Goal: Task Accomplishment & Management: Manage account settings

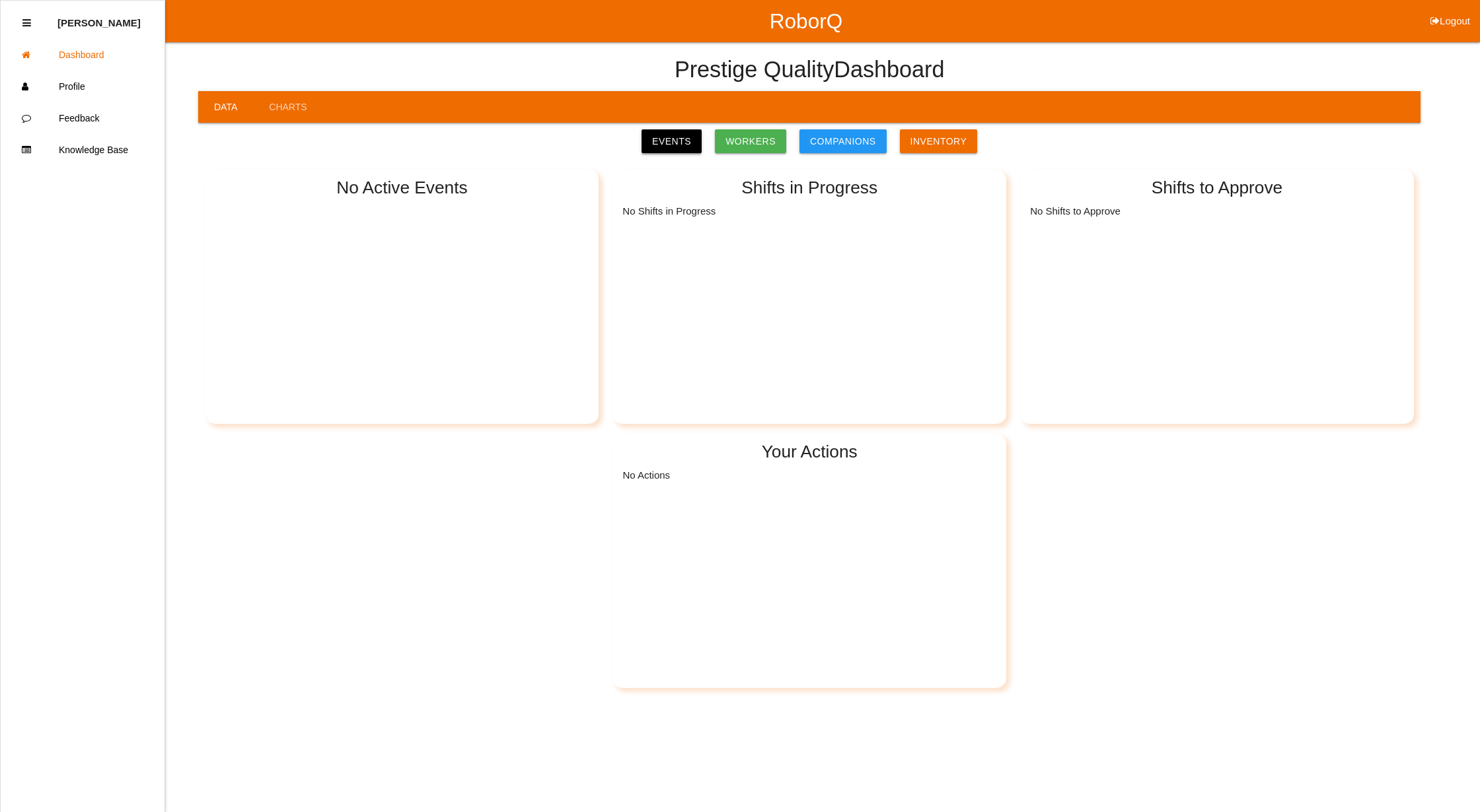
click at [677, 149] on link "Events" at bounding box center [672, 140] width 60 height 24
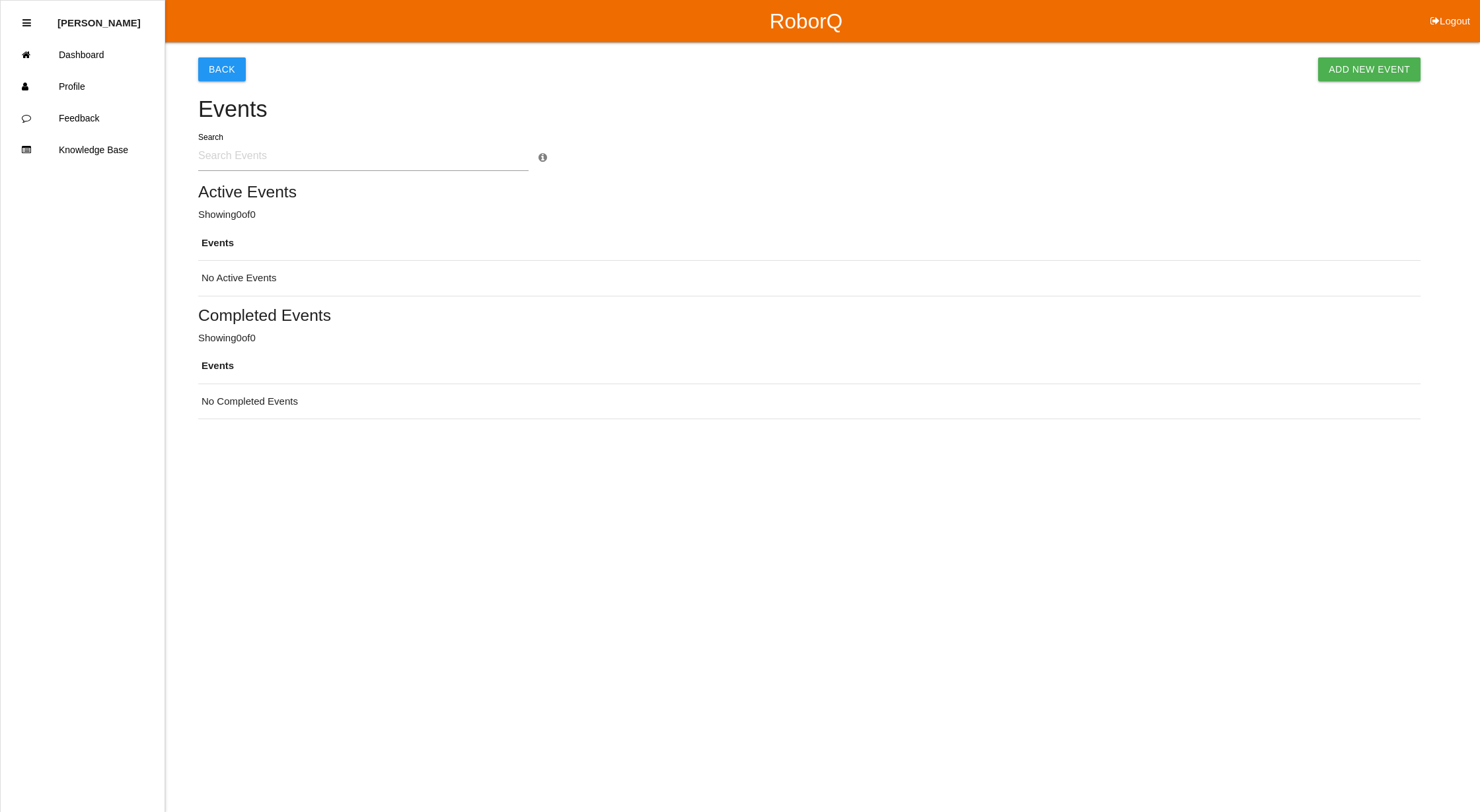
click at [1455, 10] on button "Logout" at bounding box center [1449, 5] width 59 height 10
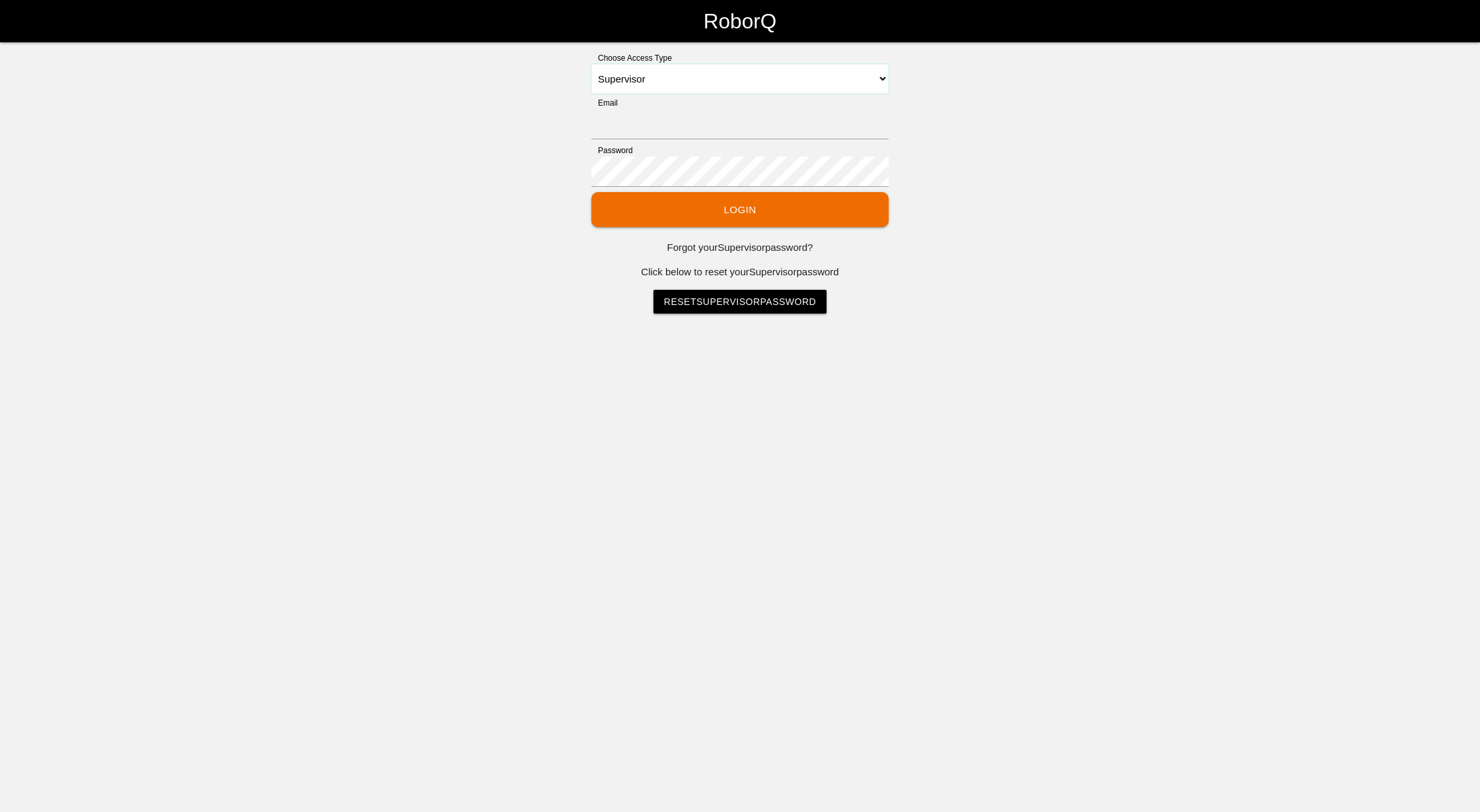
click at [799, 83] on select "Select Access Type Admin Customer Supervisor Worker" at bounding box center [740, 79] width 298 height 30
select select "Admin"
click at [592, 64] on select "Select Access Type Admin Customer Supervisor Worker" at bounding box center [740, 79] width 298 height 30
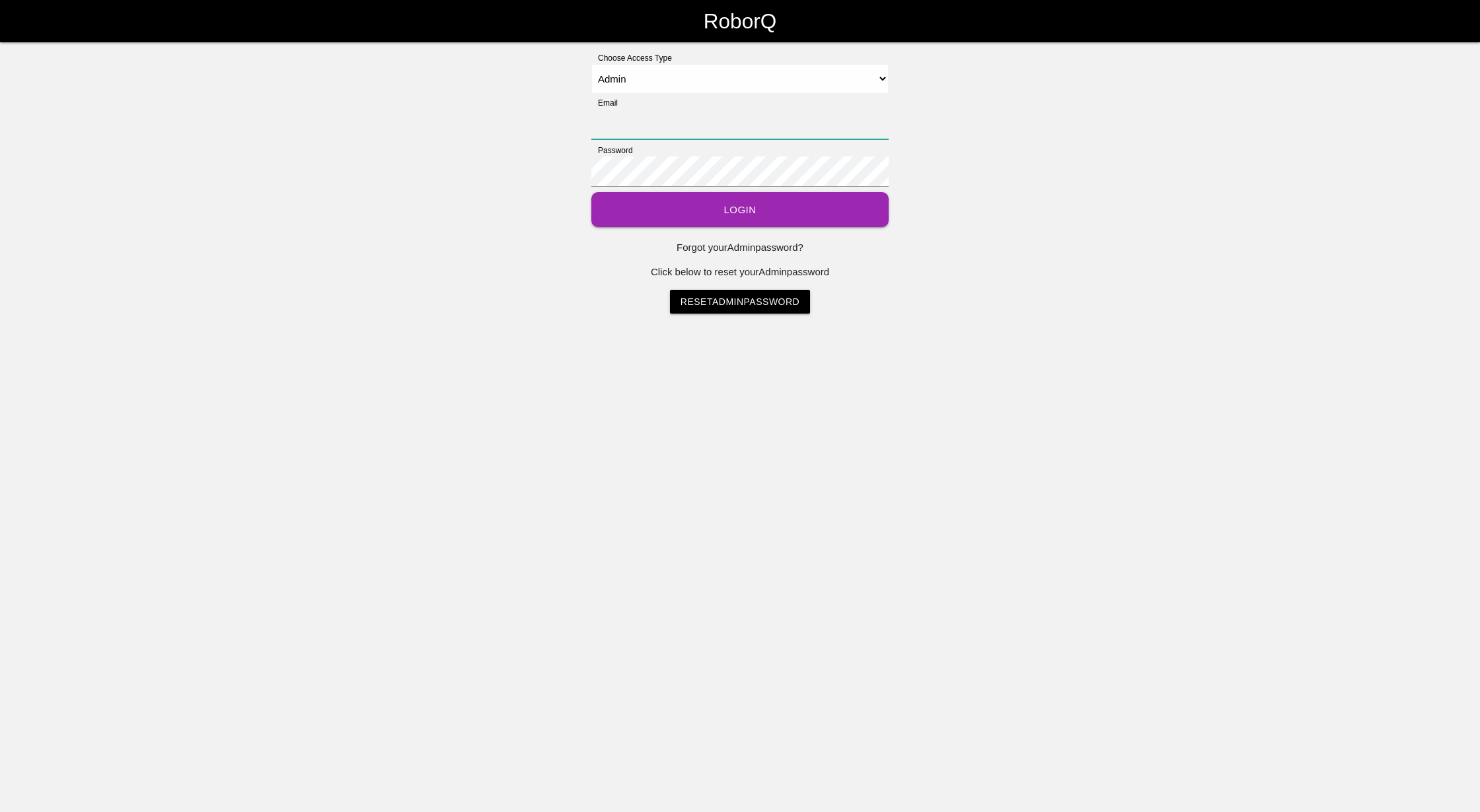
click at [624, 122] on input "Email" at bounding box center [740, 124] width 298 height 30
type input "[EMAIL_ADDRESS][DOMAIN_NAME]"
click at [592, 192] on button "Login" at bounding box center [740, 209] width 298 height 35
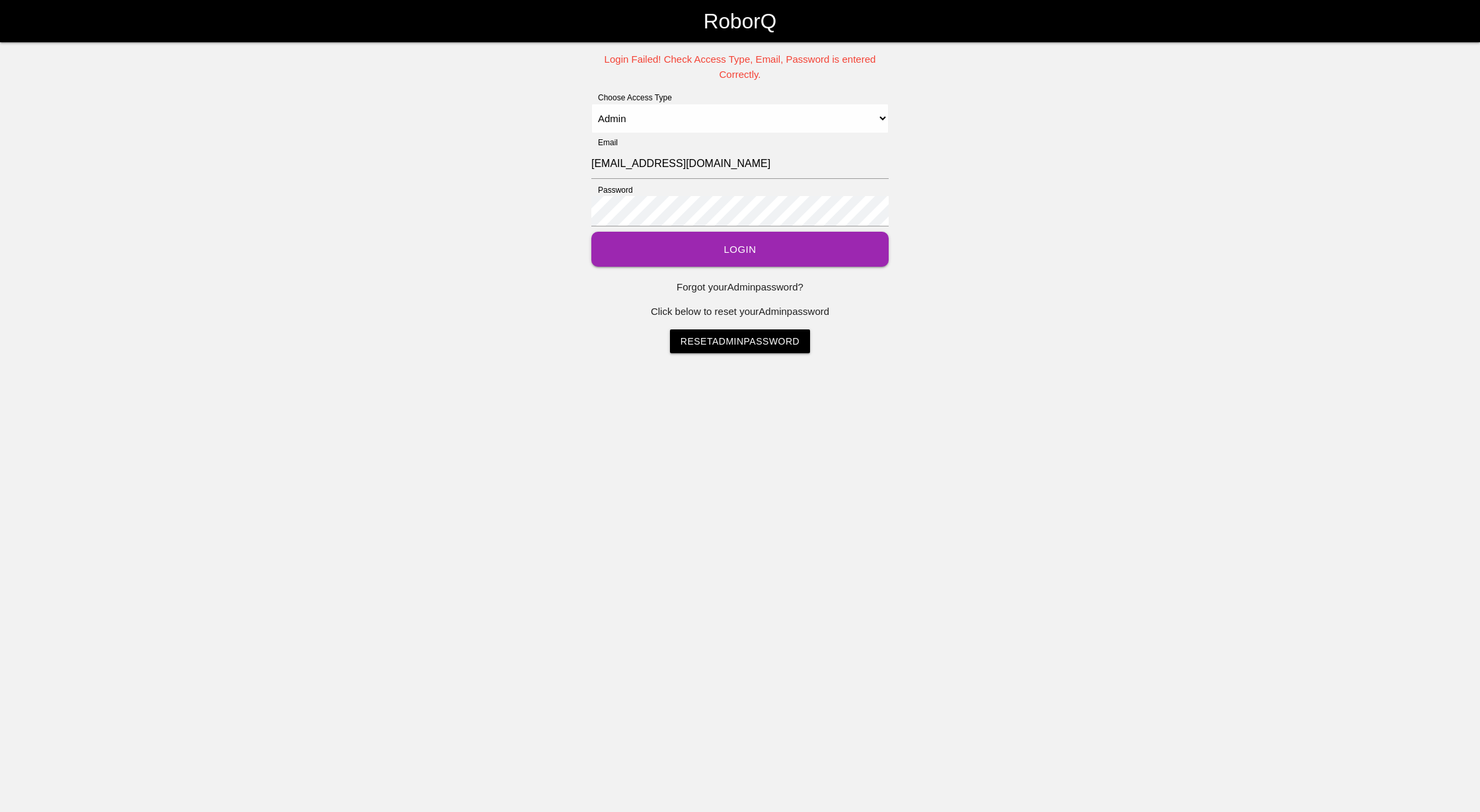
click at [756, 250] on button "Login" at bounding box center [740, 249] width 298 height 35
click at [213, 129] on div "Login Failed! Check Access Type, Email, Password is entered Correctly. Choose A…" at bounding box center [740, 203] width 1480 height 301
click at [773, 244] on button "Login" at bounding box center [740, 249] width 298 height 35
